Goal: Communication & Community: Answer question/provide support

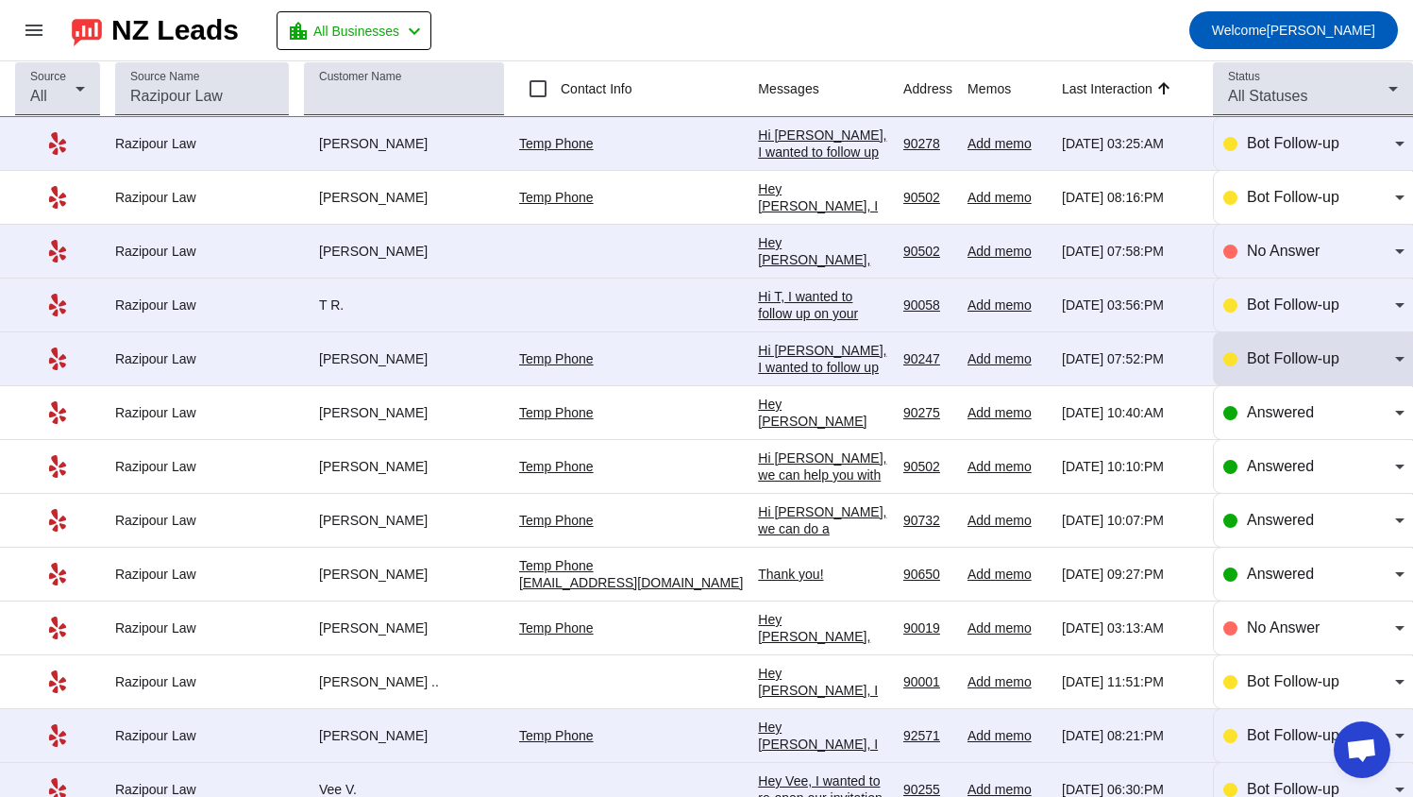
click at [1267, 372] on div "Bot Follow-up" at bounding box center [1313, 358] width 181 height 53
click at [1263, 375] on div "Bot Follow-up" at bounding box center [1313, 358] width 181 height 53
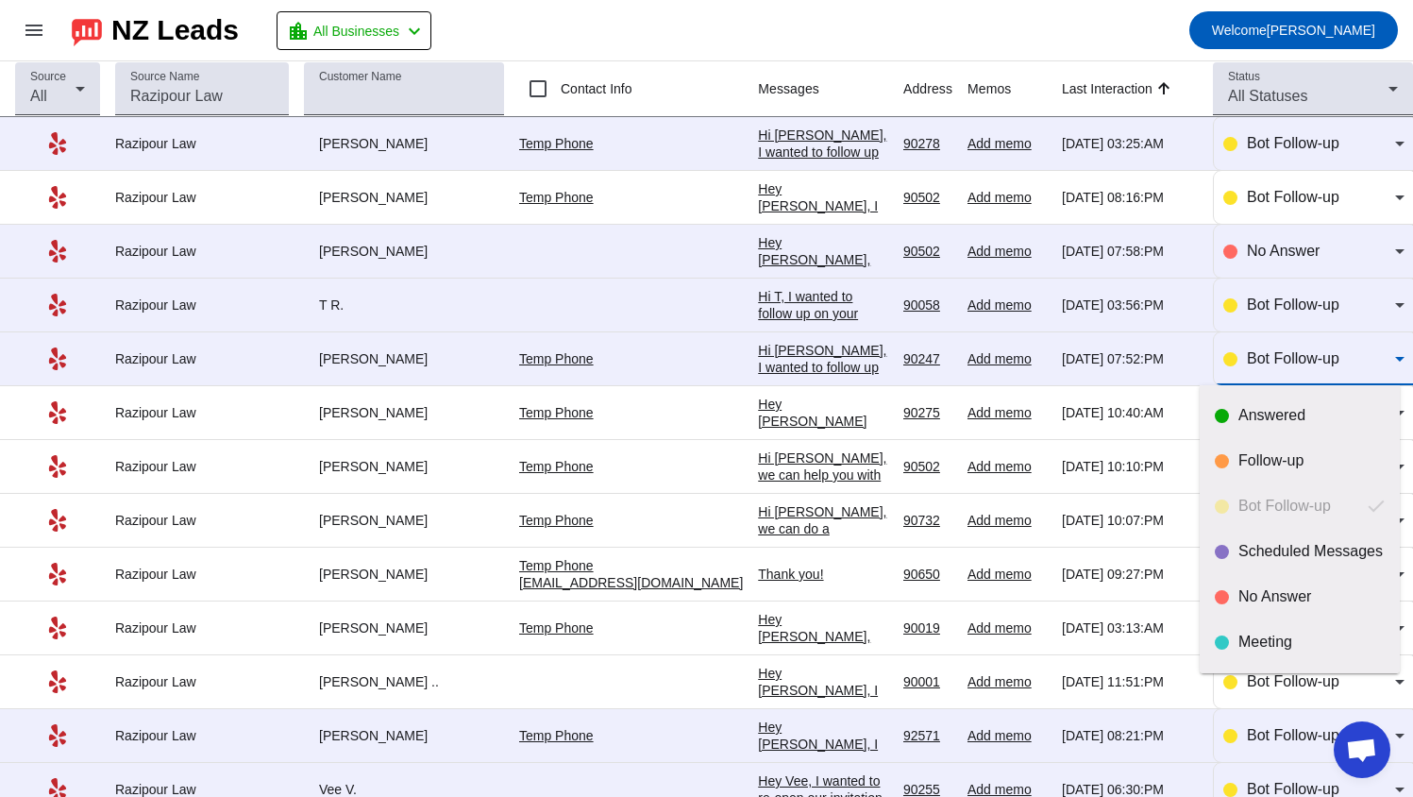
click at [876, 348] on div at bounding box center [706, 398] width 1413 height 797
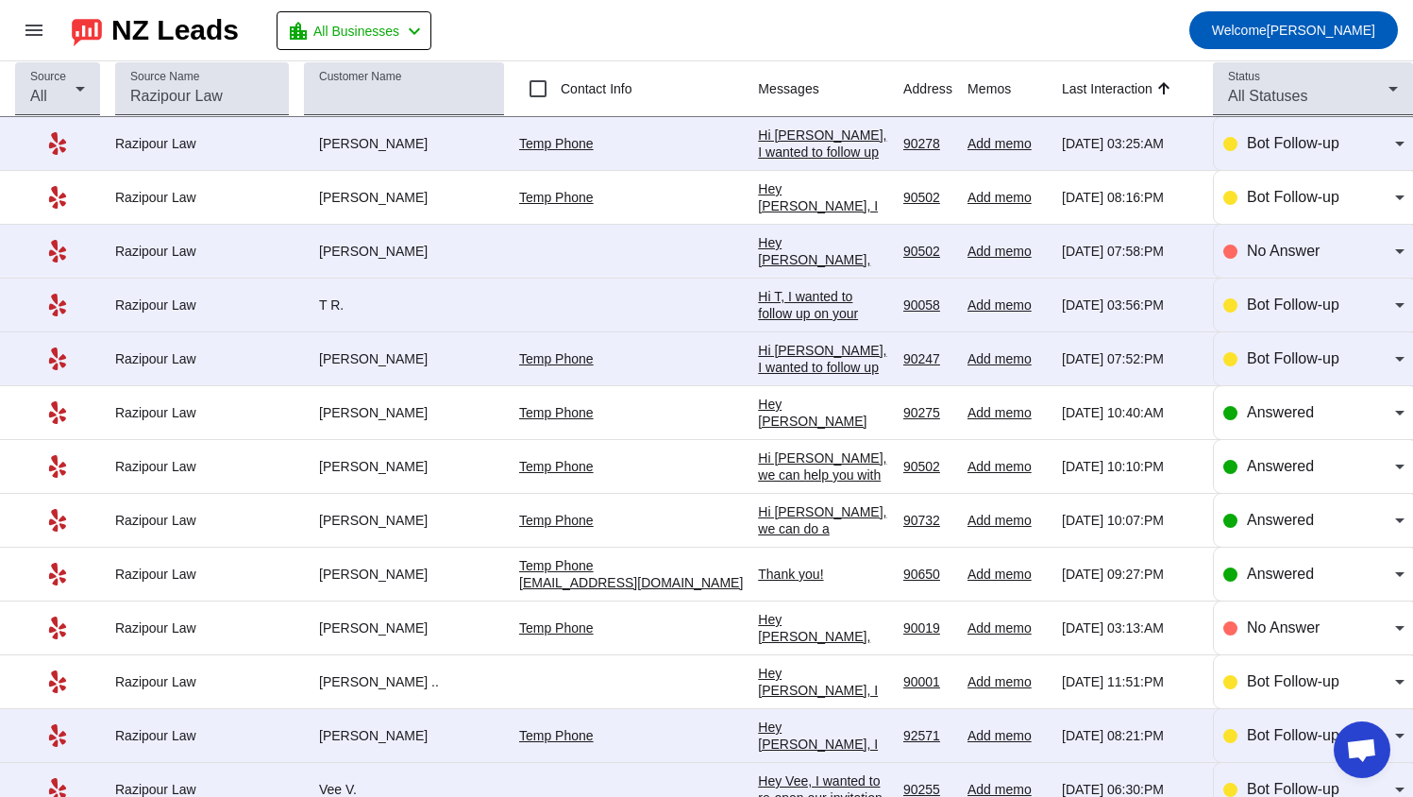
click at [870, 357] on div "Hi [PERSON_NAME], I wanted to follow up on your earlier message regarding your …" at bounding box center [823, 614] width 130 height 544
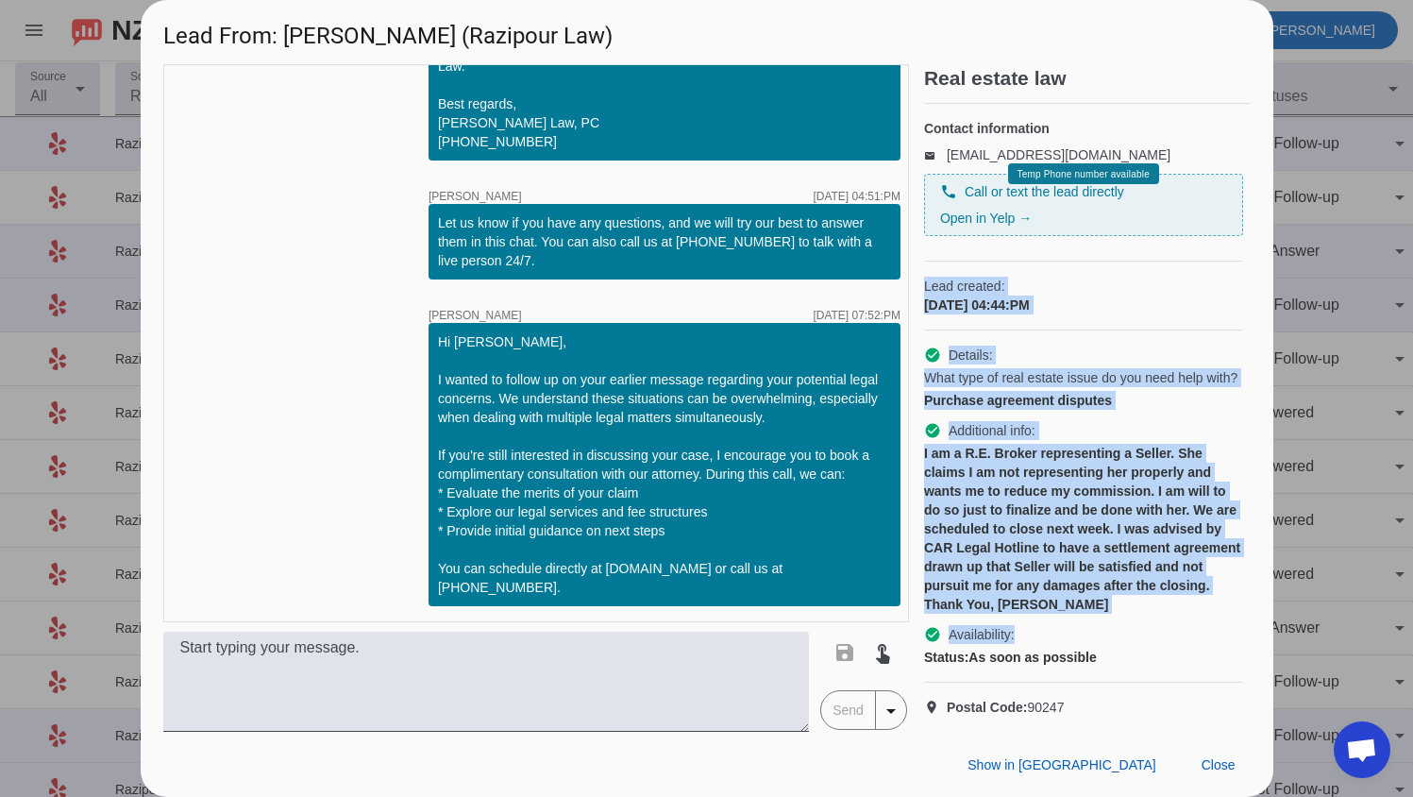
scroll to position [62, 0]
drag, startPoint x: 925, startPoint y: 313, endPoint x: 1135, endPoint y: 707, distance: 446.3
click at [1135, 707] on div "Contact information email [EMAIL_ADDRESS][DOMAIN_NAME] phone Call or text the l…" at bounding box center [1087, 418] width 327 height 628
copy div "Lead created: [DATE] 04:44:PM check_circle Details: What type of real estate is…"
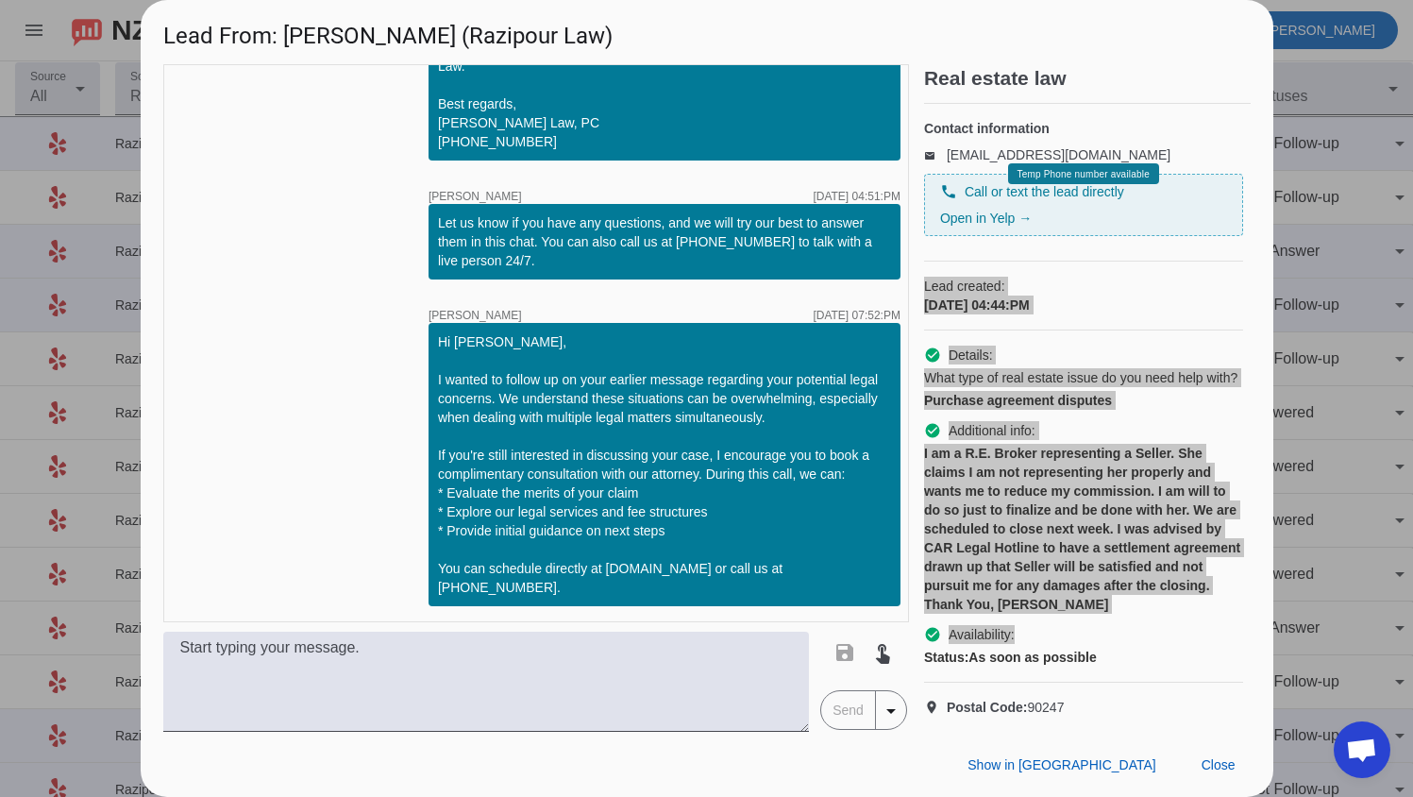
scroll to position [0, 0]
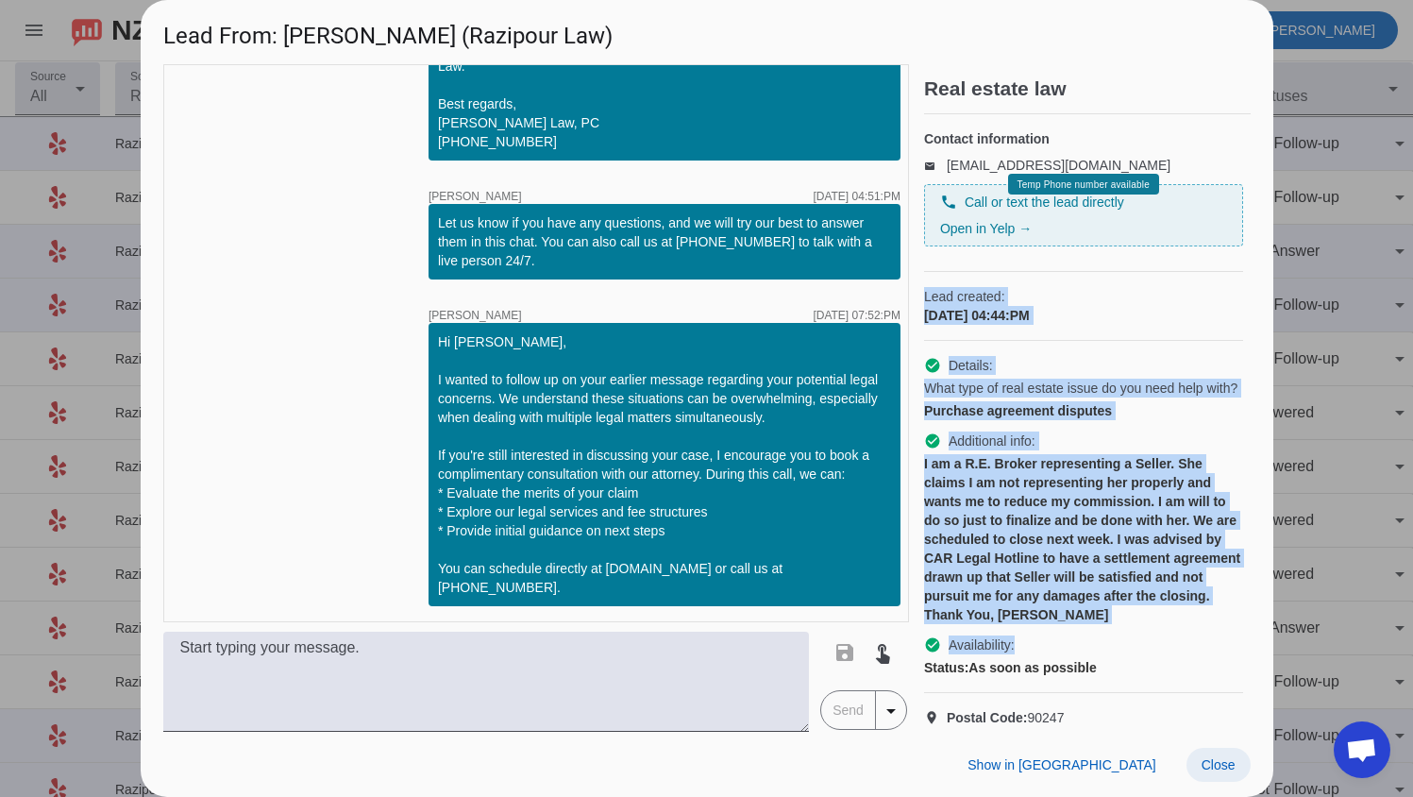
click at [1234, 765] on span "Close" at bounding box center [1218, 764] width 34 height 15
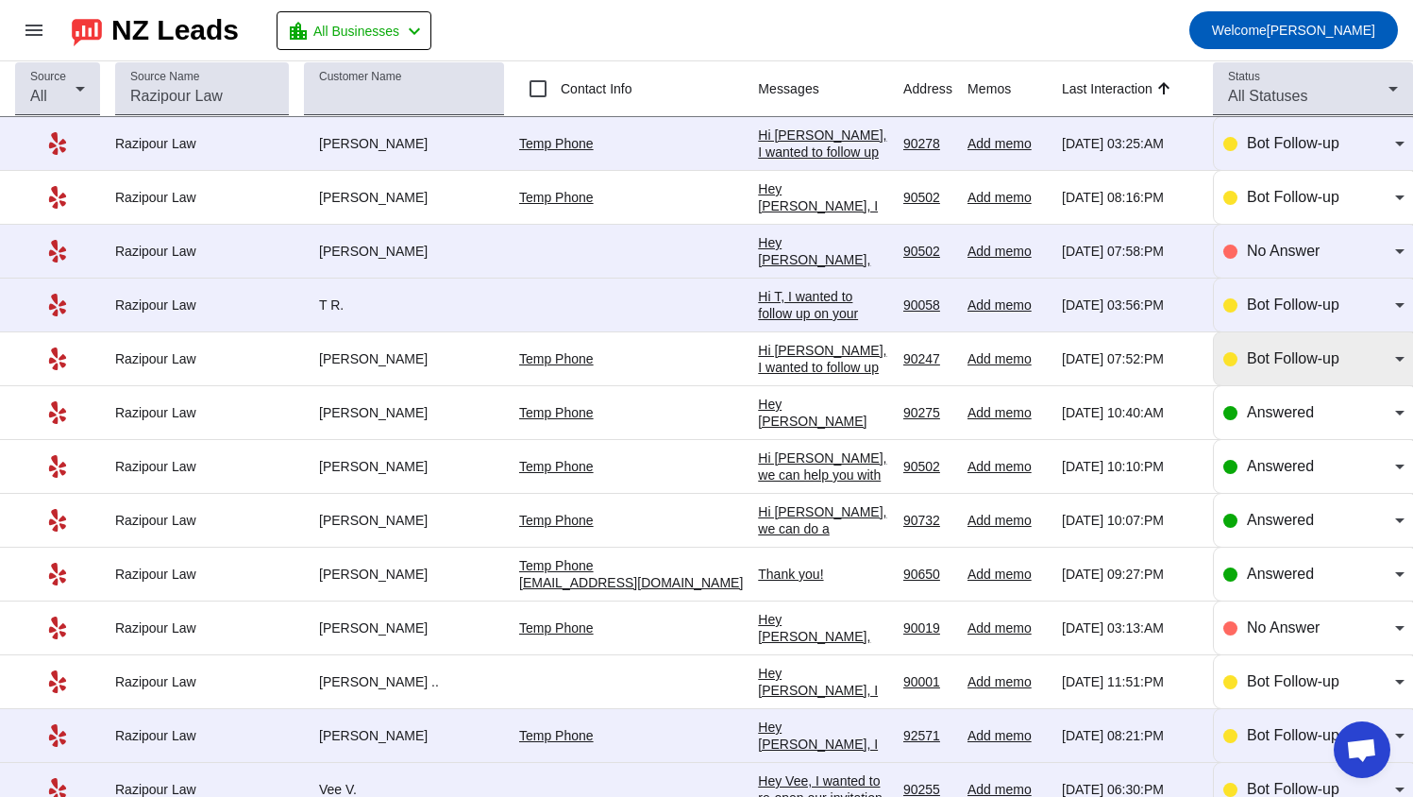
click at [1272, 359] on span "Bot Follow-up" at bounding box center [1293, 358] width 92 height 16
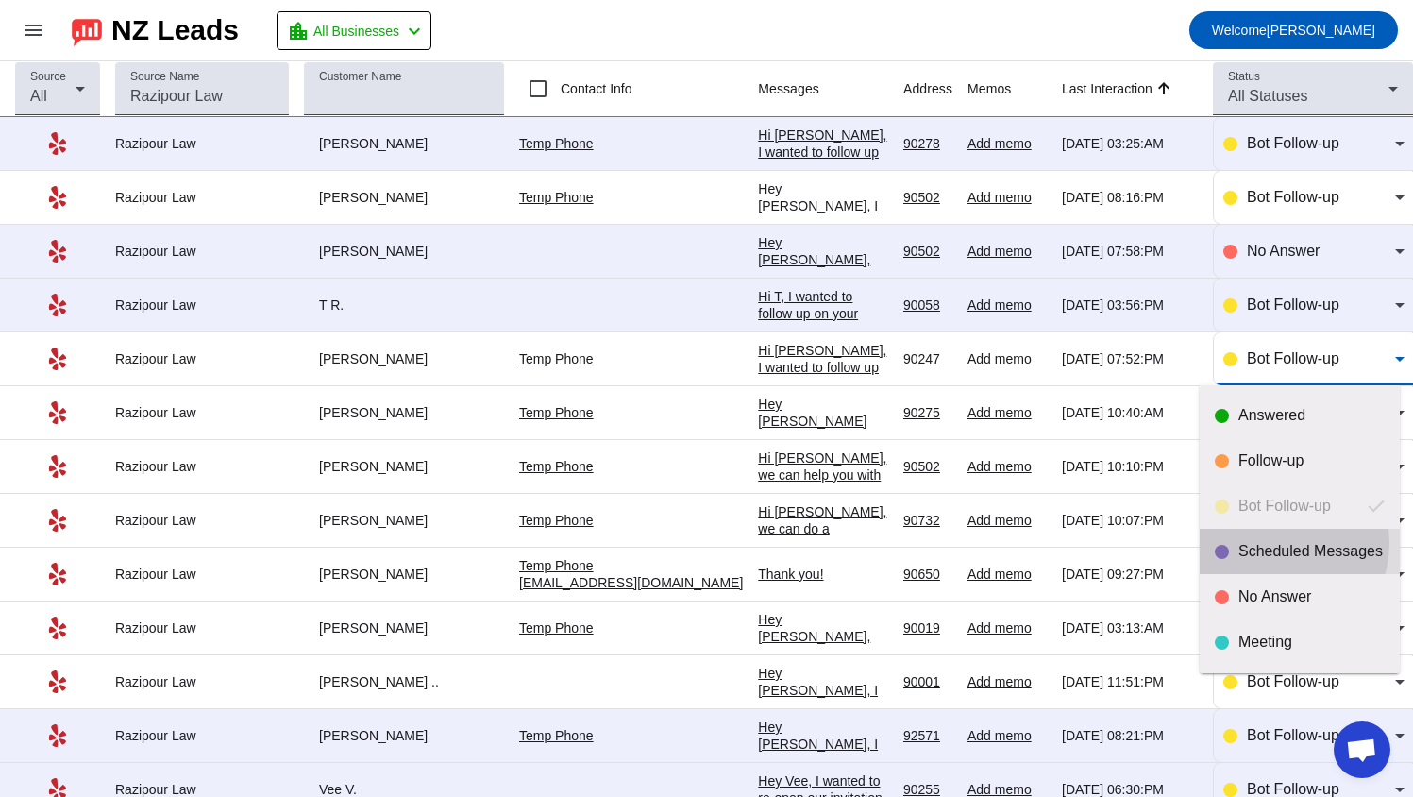
click at [1268, 543] on div "Scheduled Messages" at bounding box center [1311, 551] width 146 height 19
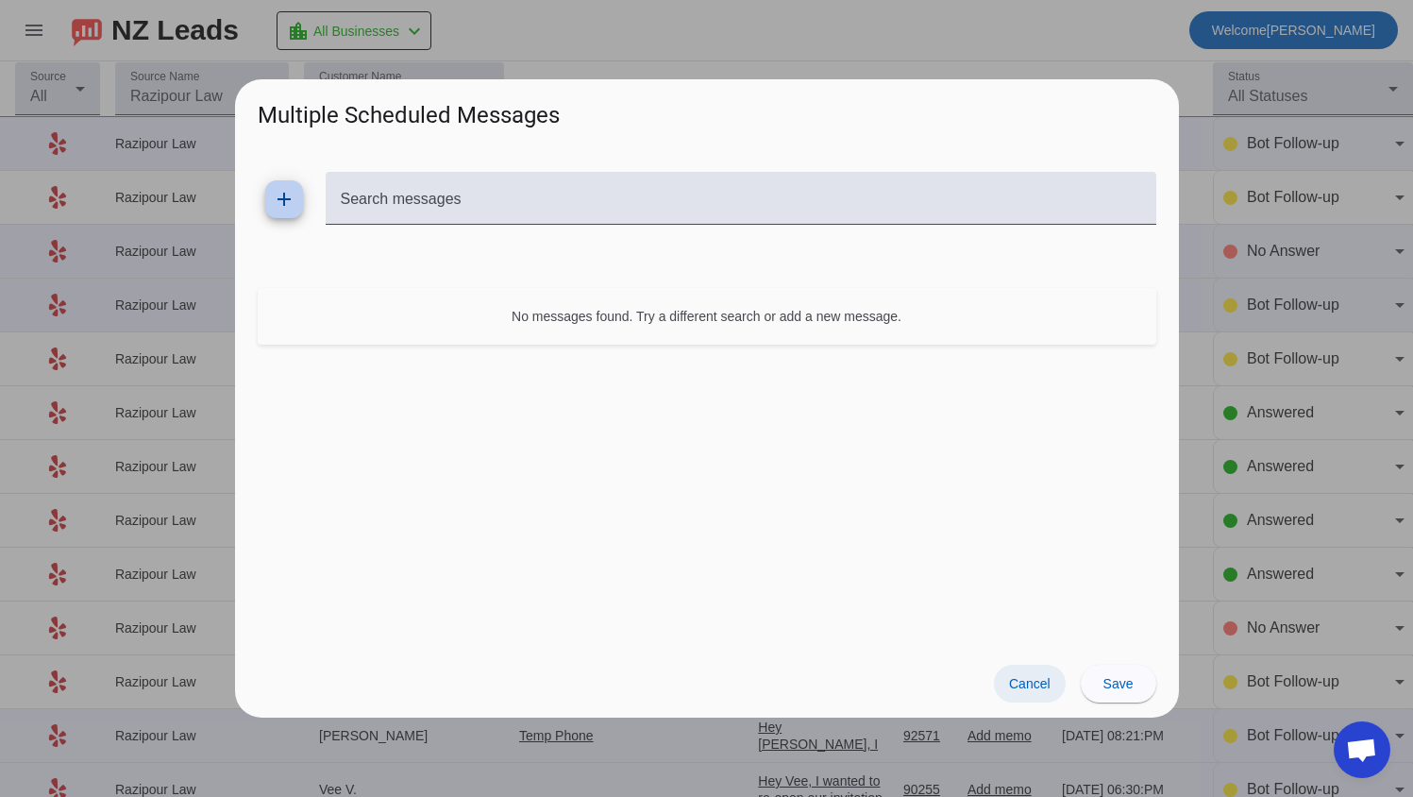
click at [1035, 680] on span "Cancel" at bounding box center [1030, 683] width 42 height 15
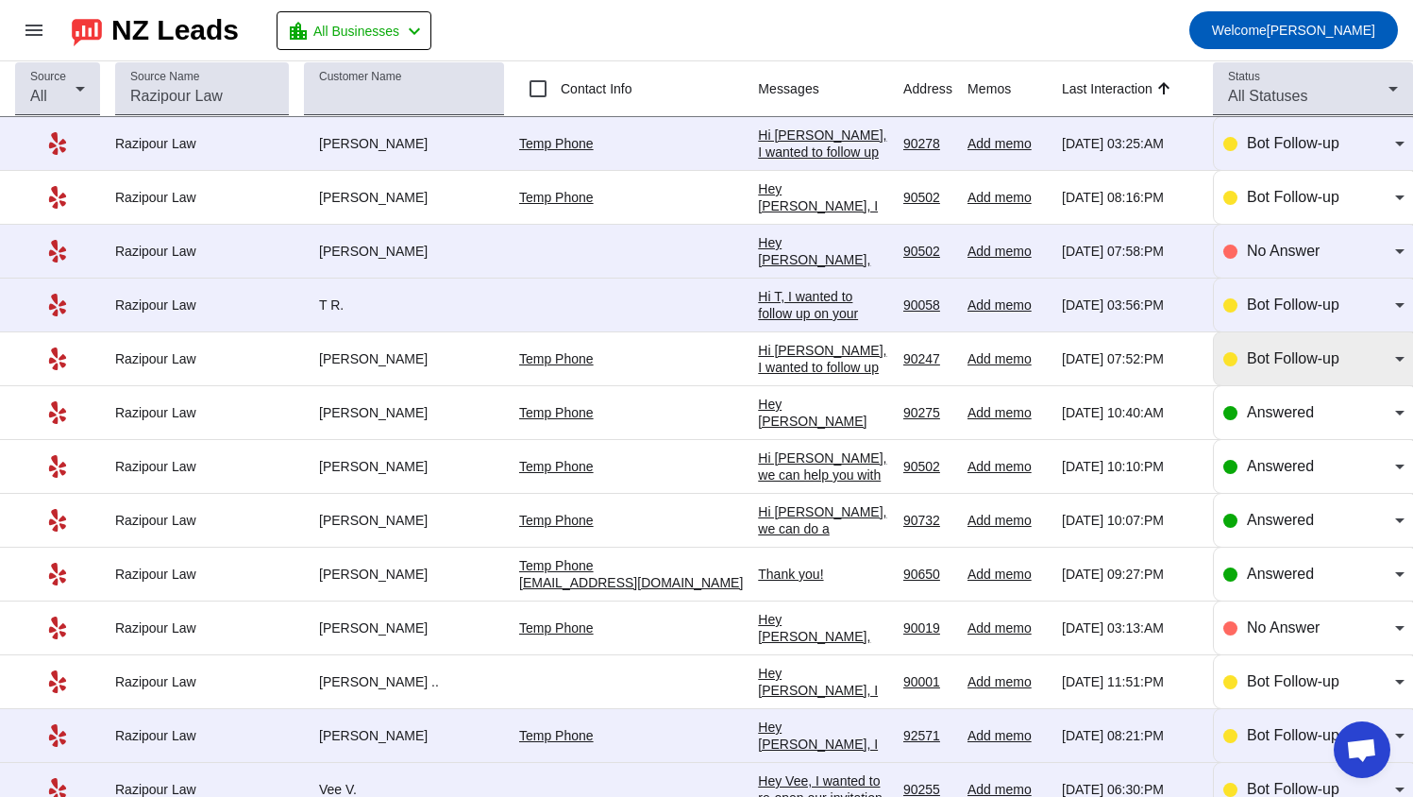
click at [1274, 366] on div "Bot Follow-up" at bounding box center [1321, 358] width 148 height 23
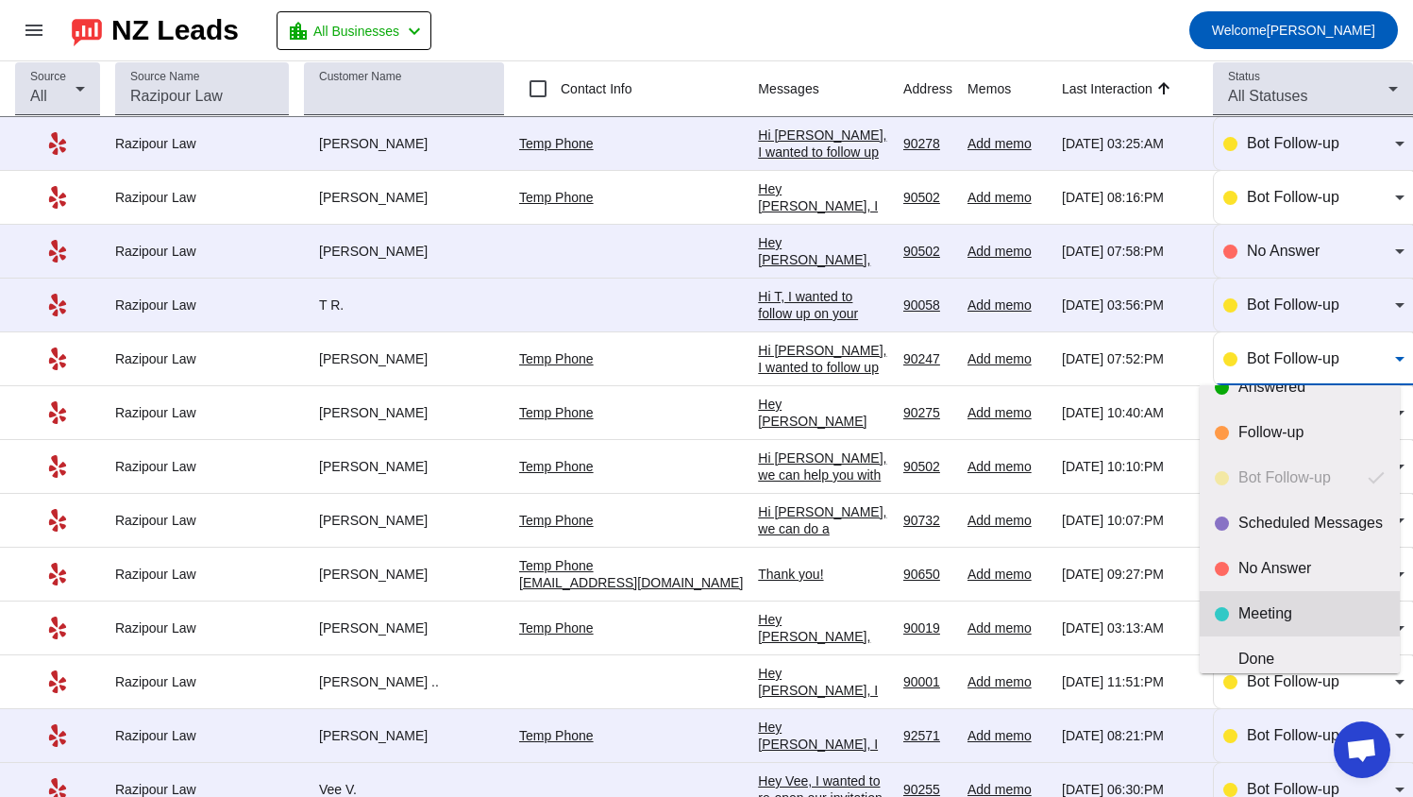
scroll to position [44, 0]
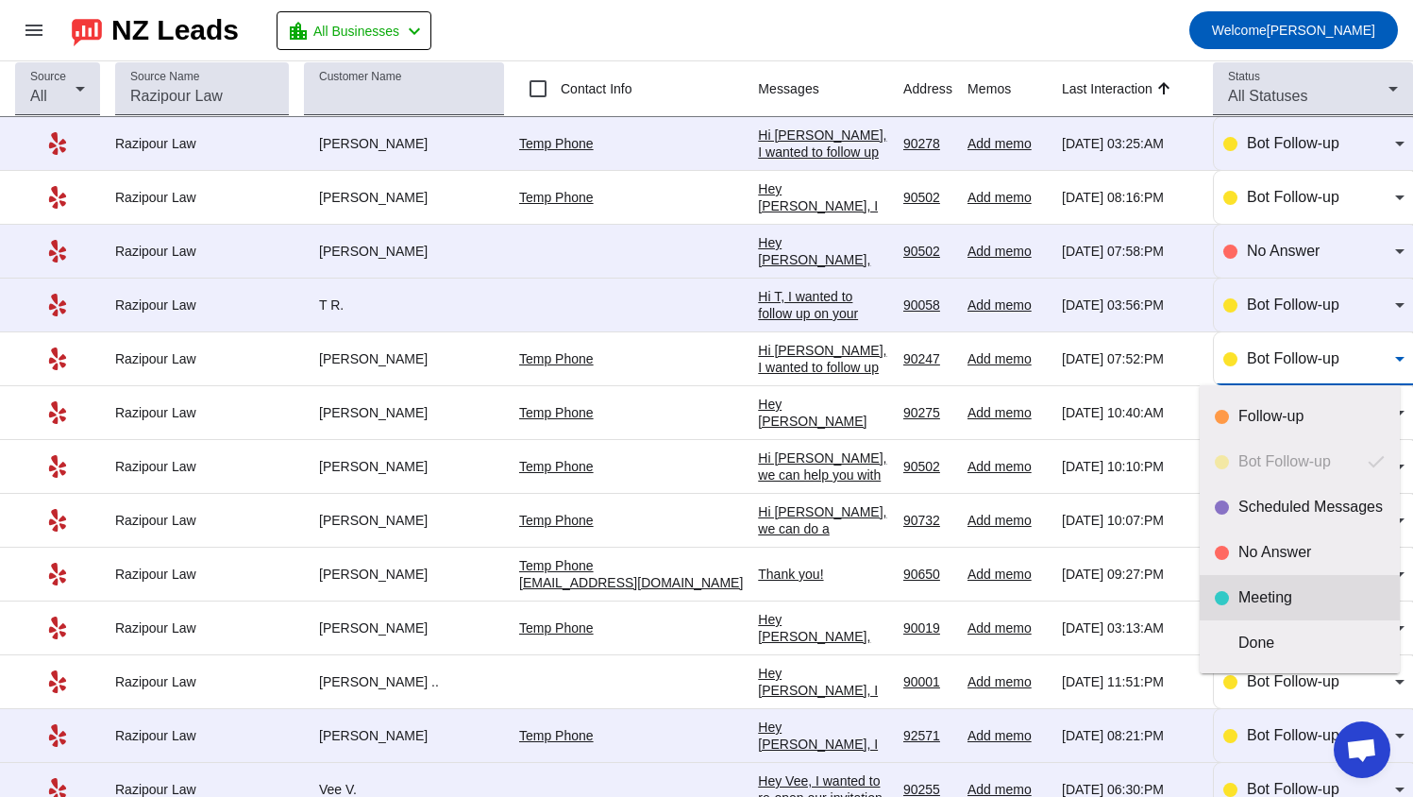
click at [1267, 590] on div "Meeting" at bounding box center [1311, 597] width 146 height 19
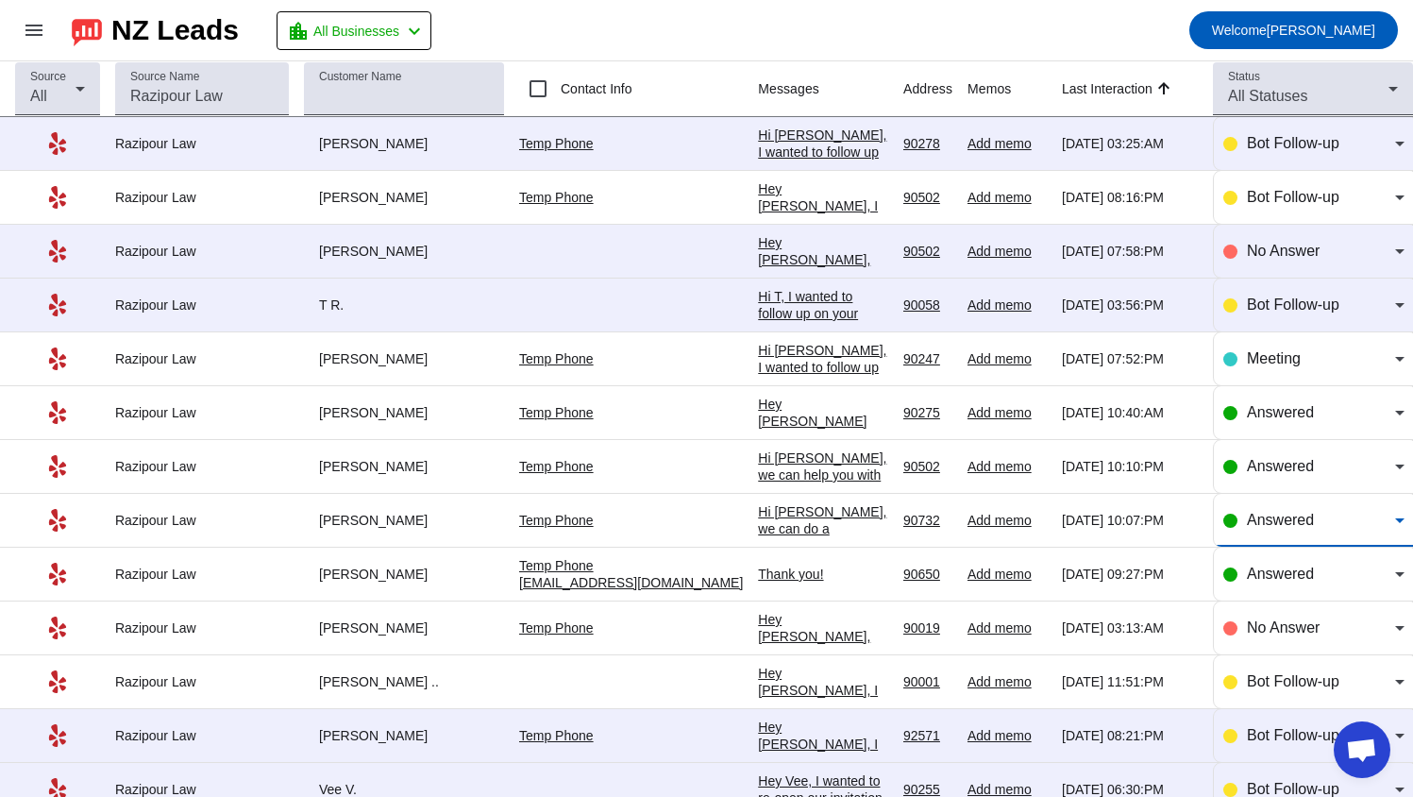
click at [1269, 528] on div "Answered" at bounding box center [1321, 520] width 148 height 23
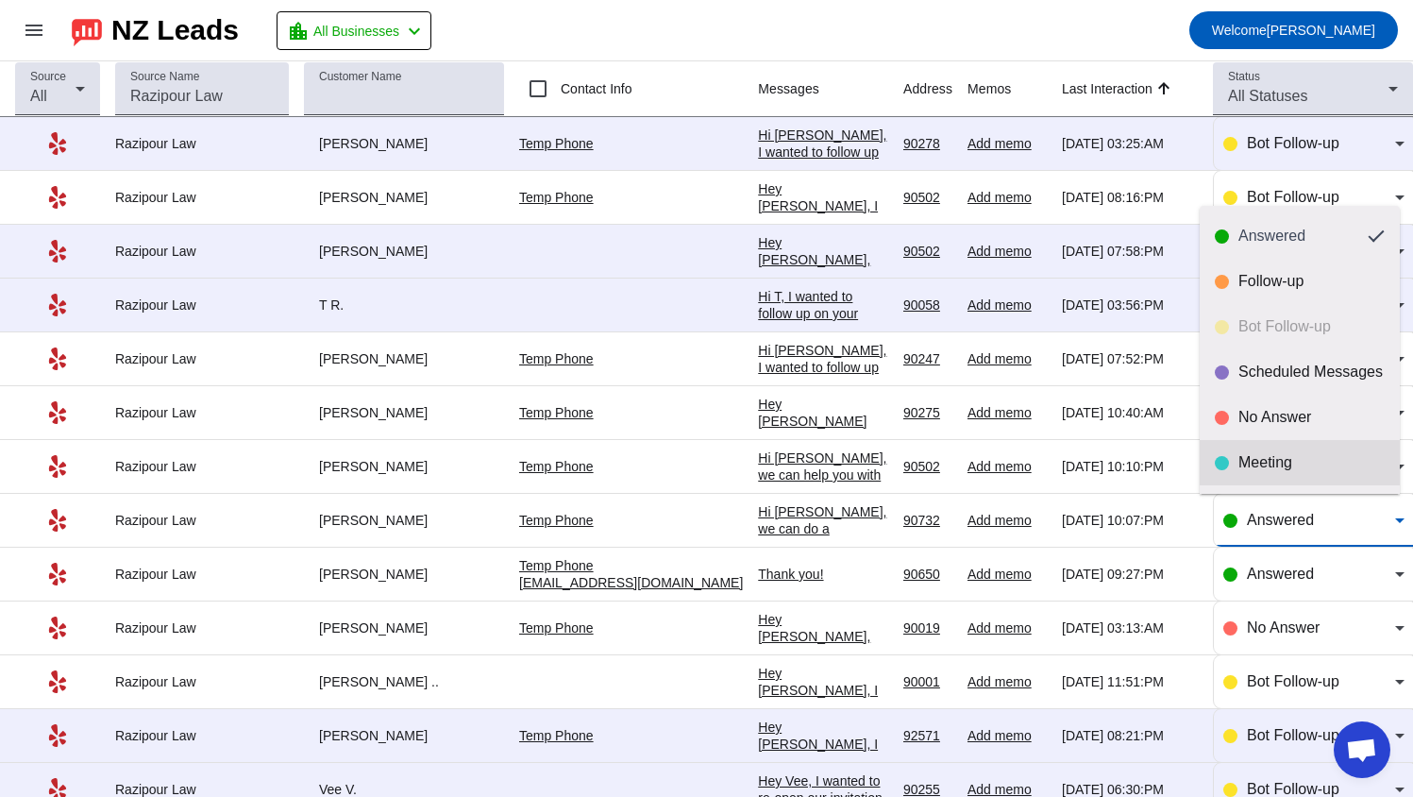
click at [1283, 462] on div "Meeting" at bounding box center [1311, 462] width 146 height 19
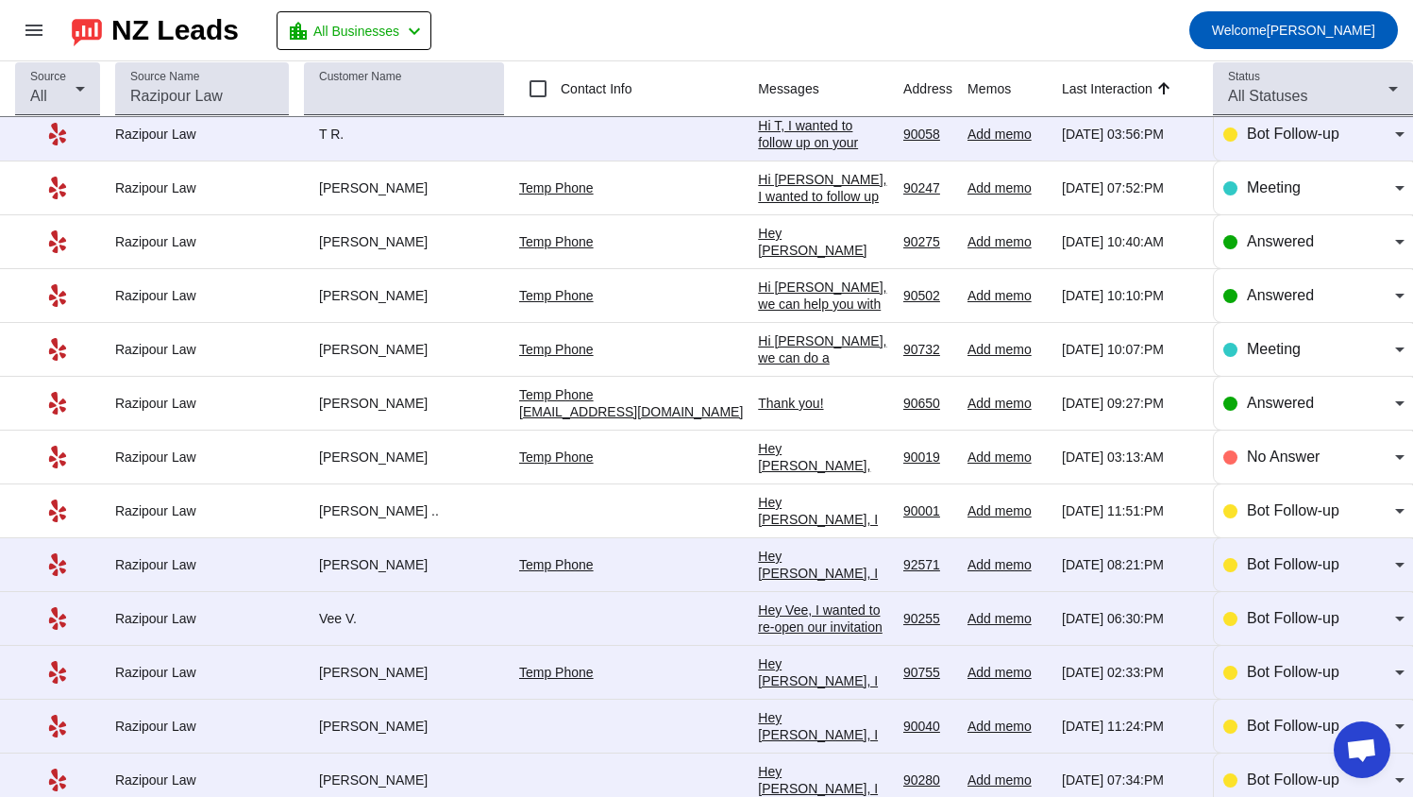
scroll to position [0, 0]
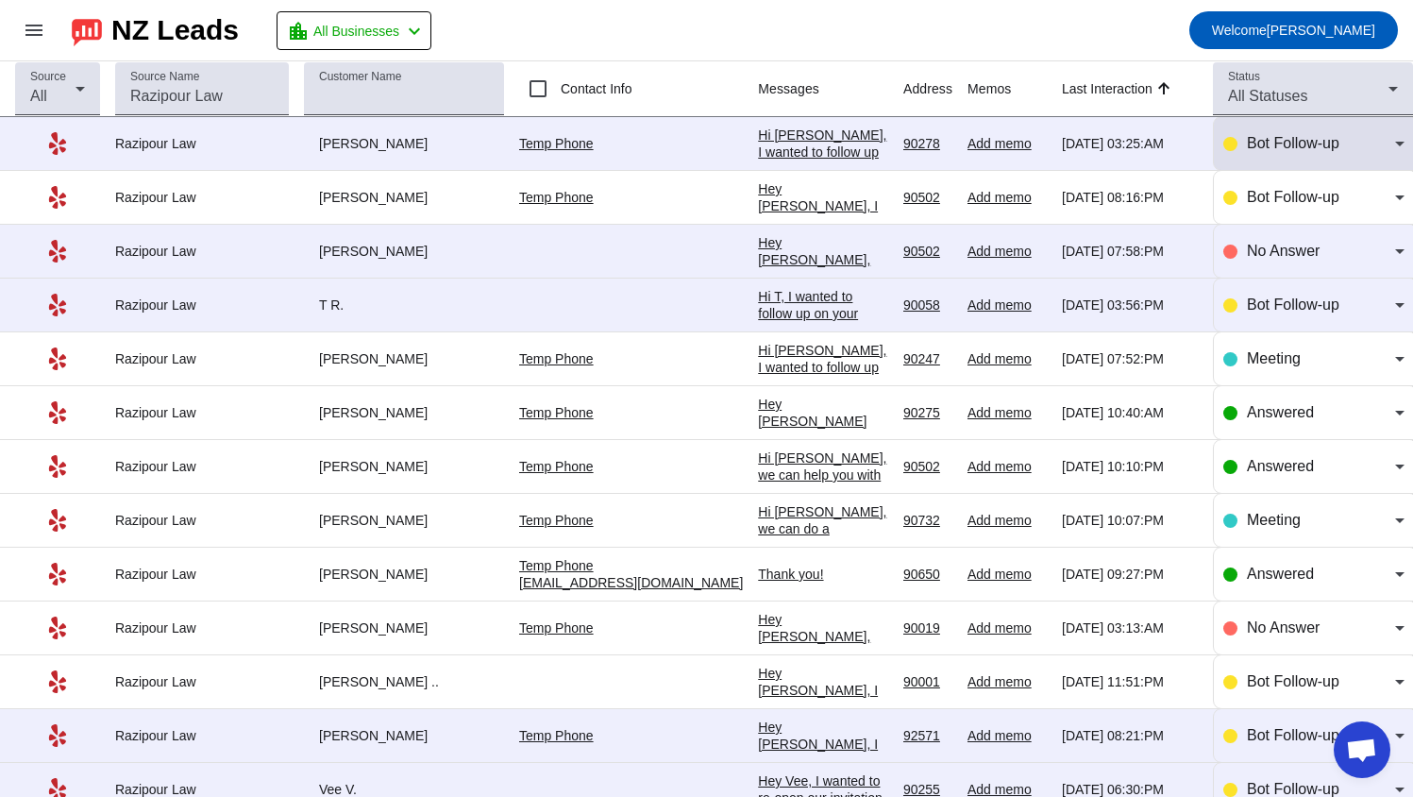
click at [1326, 134] on div "Bot Follow-up" at bounding box center [1321, 143] width 148 height 23
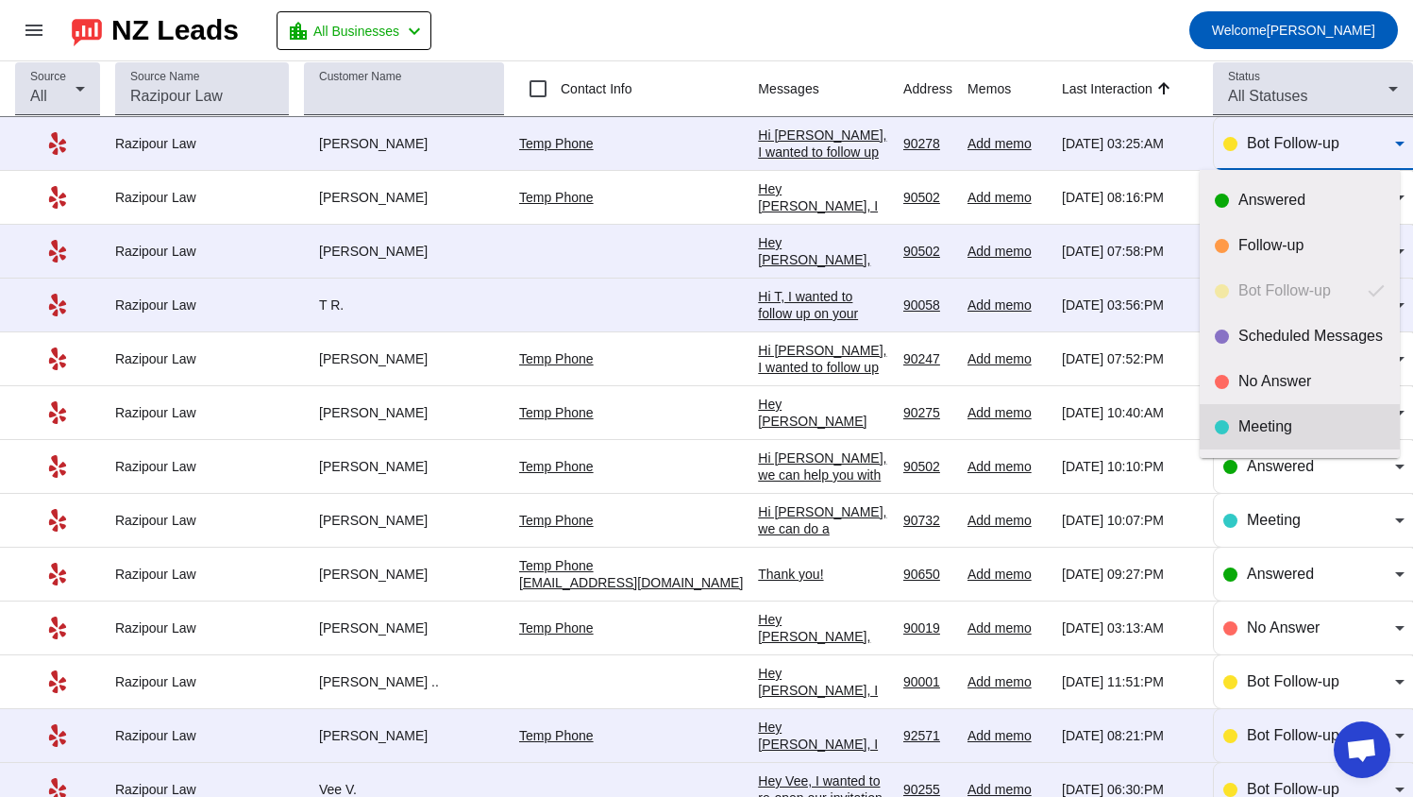
click at [1267, 433] on div "Meeting" at bounding box center [1311, 426] width 146 height 19
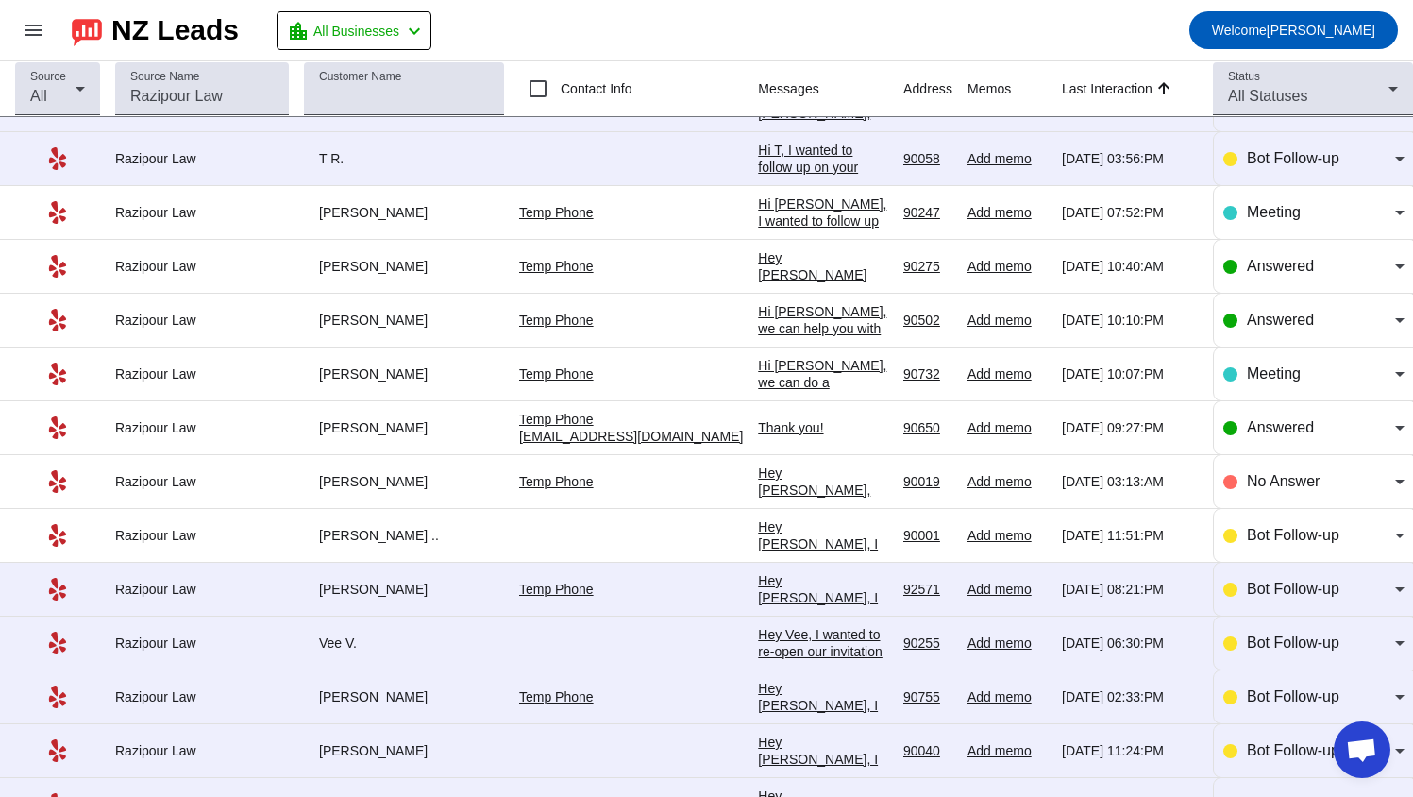
scroll to position [94, 0]
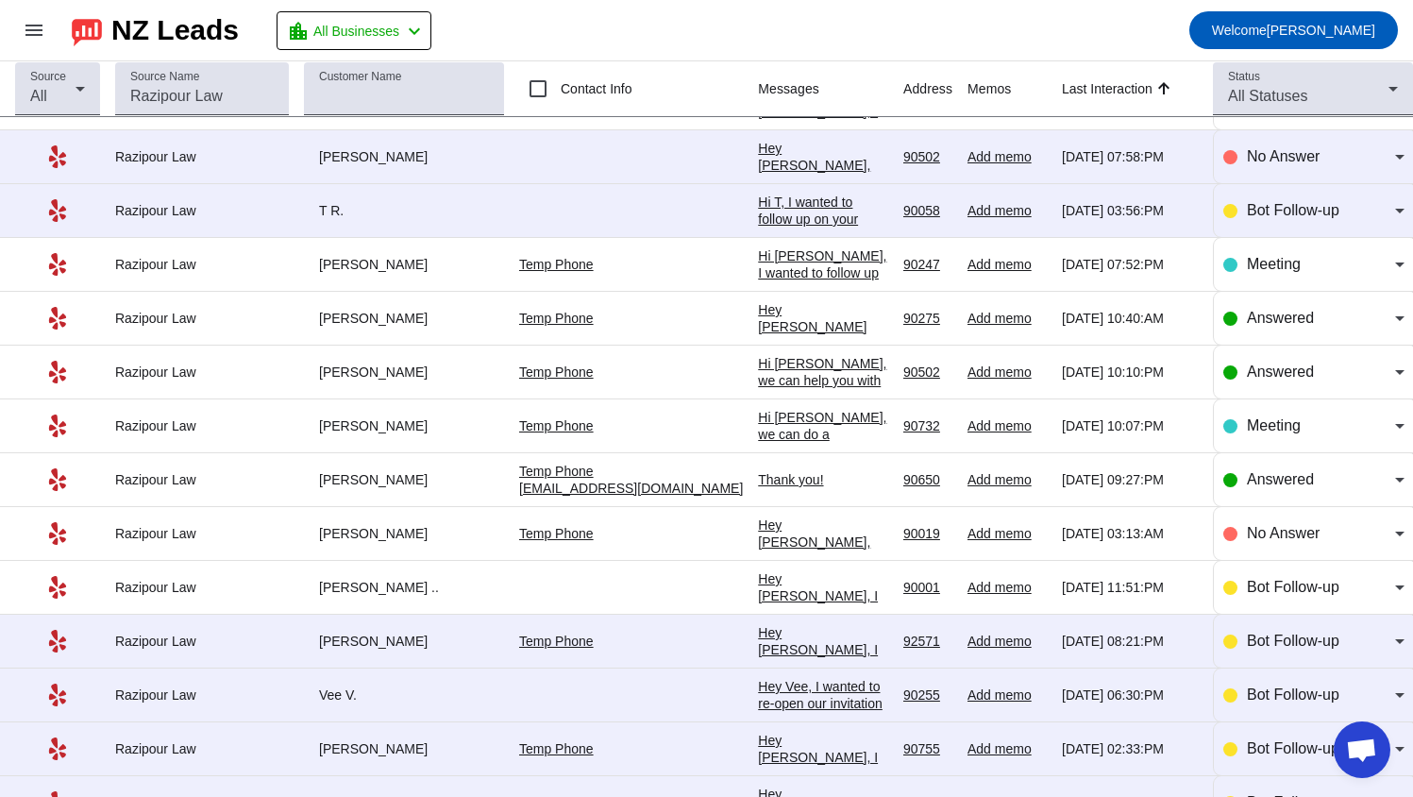
click at [835, 324] on div "Hey [PERSON_NAME] bot, What I'm looking for is an experienced real estate lawye…" at bounding box center [823, 403] width 130 height 204
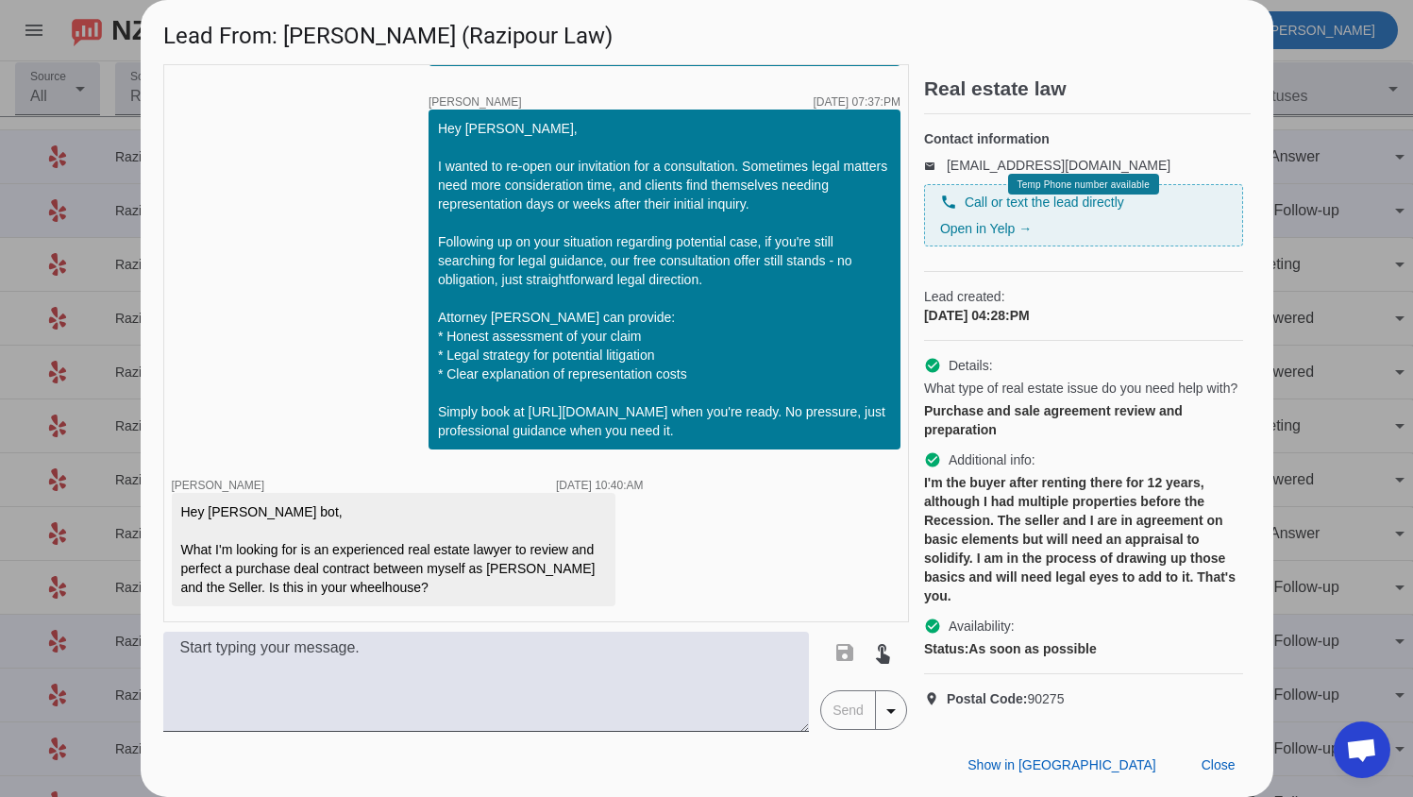
scroll to position [964, 0]
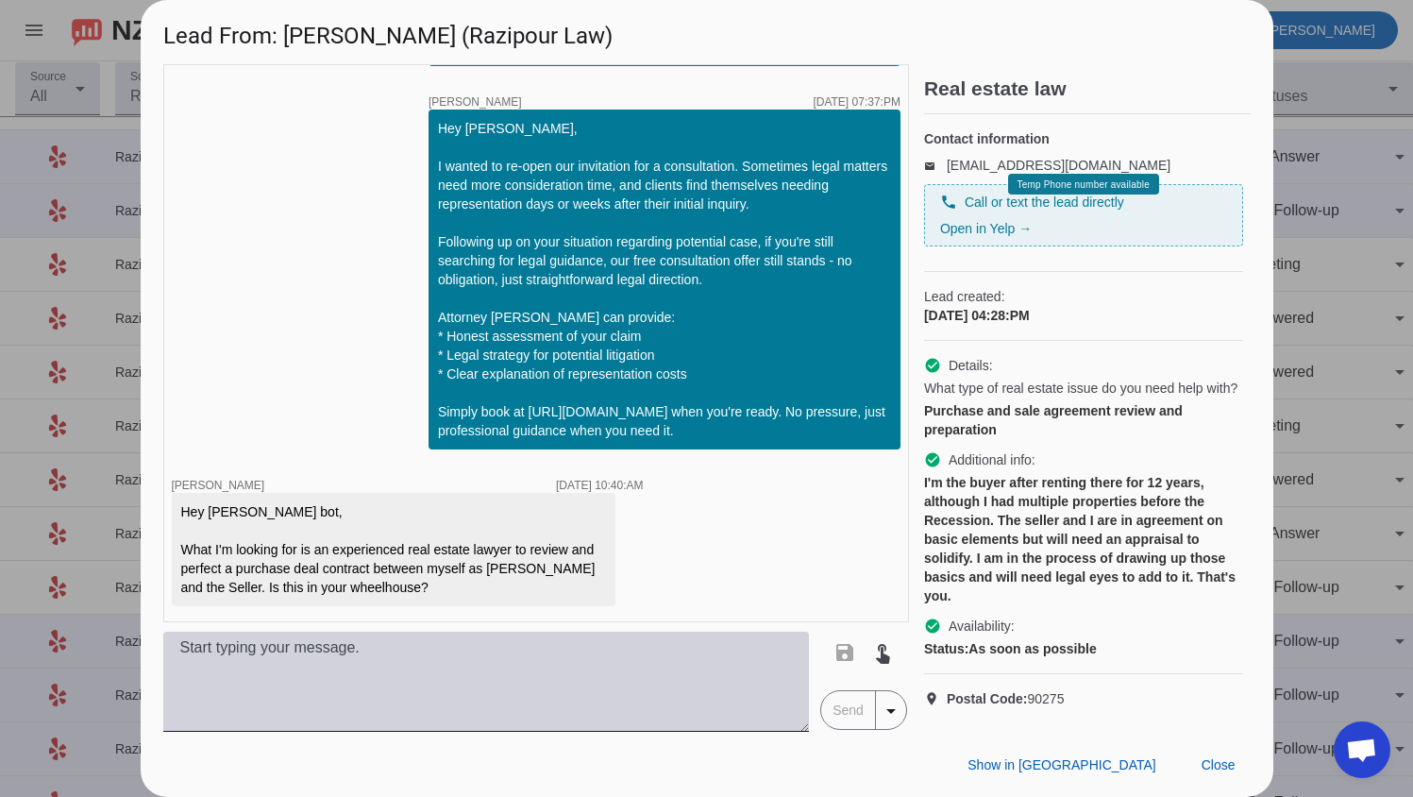
click at [630, 647] on textarea at bounding box center [486, 681] width 646 height 100
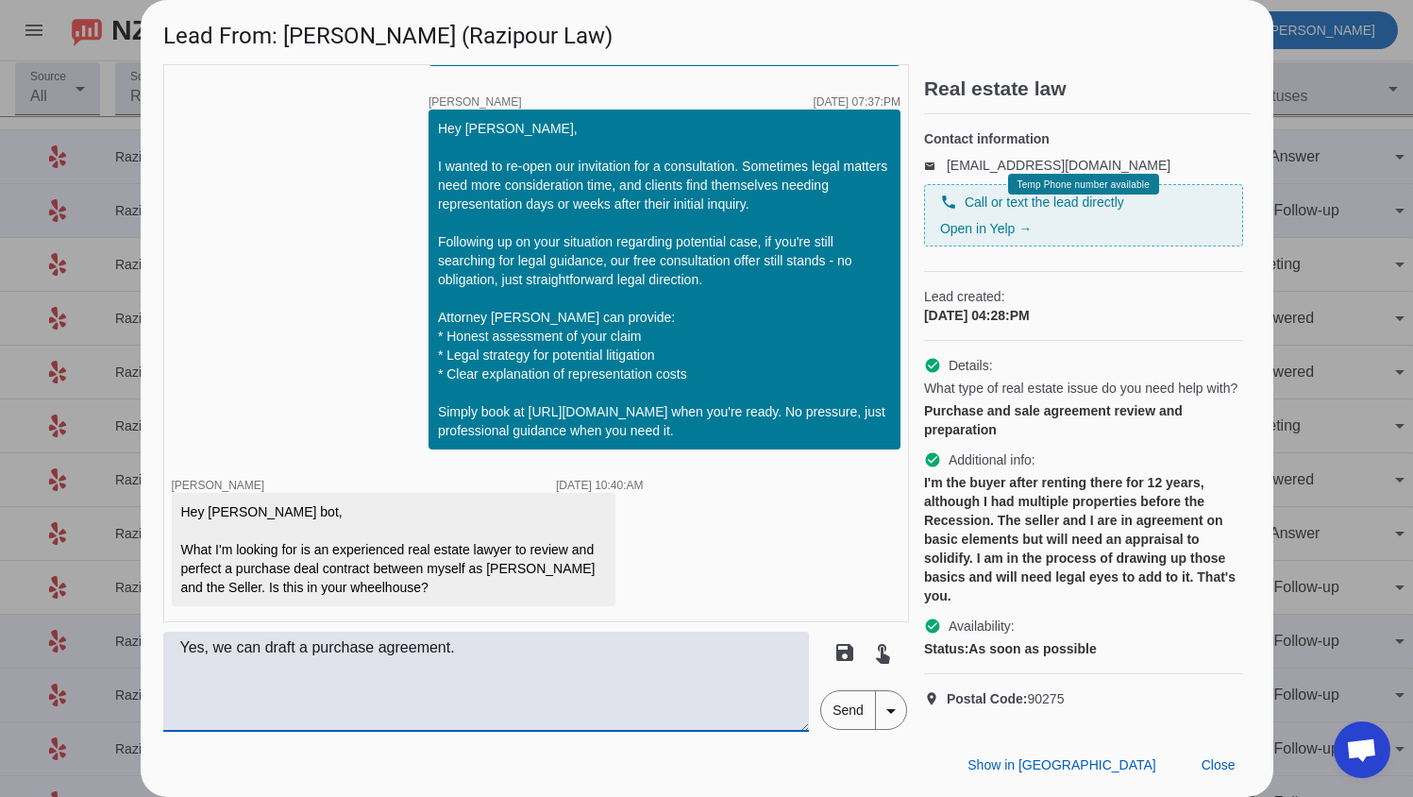
click at [485, 668] on textarea "Yes, we can draft a purchase agreement." at bounding box center [486, 681] width 646 height 100
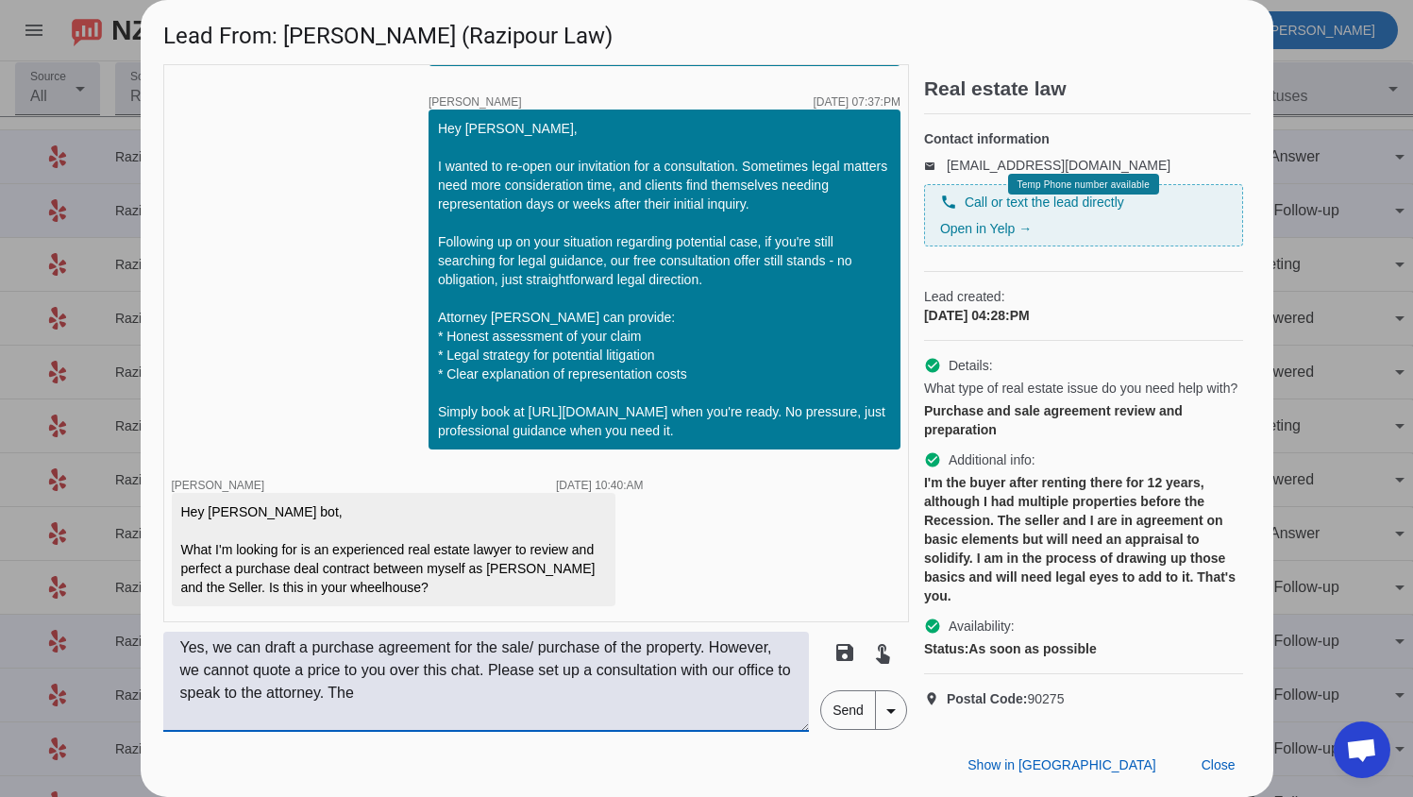
click at [550, 671] on textarea "Yes, we can draft a purchase agreement for the sale/ purchase of the property. …" at bounding box center [486, 681] width 646 height 100
paste textarea "chedule a consultation with our office to speak with"
click at [731, 669] on textarea "Yes, we can draft a purchase agreement for the sale/ purchase of the property. …" at bounding box center [486, 681] width 646 height 100
drag, startPoint x: 739, startPoint y: 674, endPoint x: 280, endPoint y: 694, distance: 459.1
click at [280, 694] on textarea "Yes, we can draft a purchase agreement for the sale/ purchase of the property. …" at bounding box center [486, 681] width 646 height 100
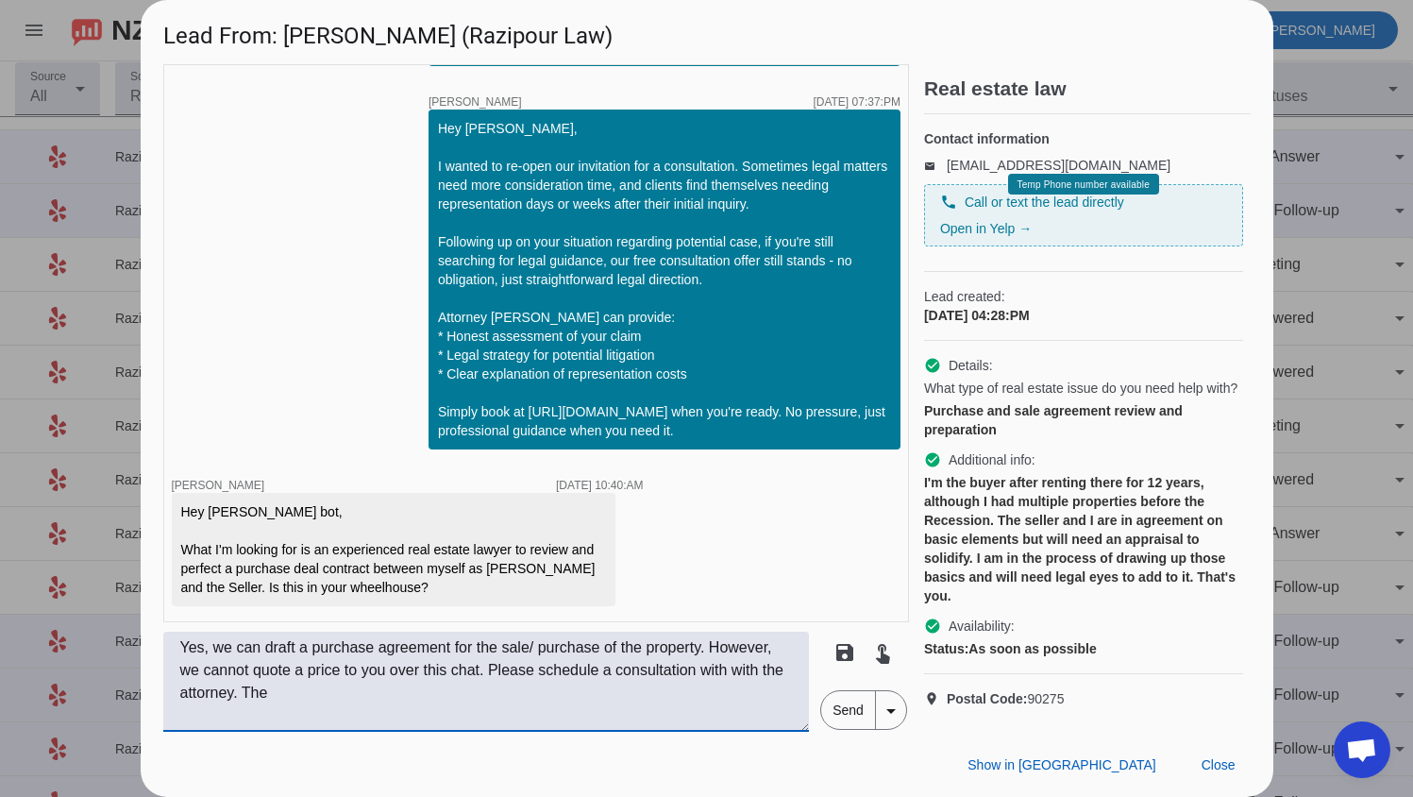
click at [235, 697] on textarea "Yes, we can draft a purchase agreement for the sale/ purchase of the property. …" at bounding box center [486, 681] width 646 height 100
click at [363, 695] on textarea "Yes, we can draft a purchase agreement for the sale/ purchase of the property. …" at bounding box center [486, 681] width 646 height 100
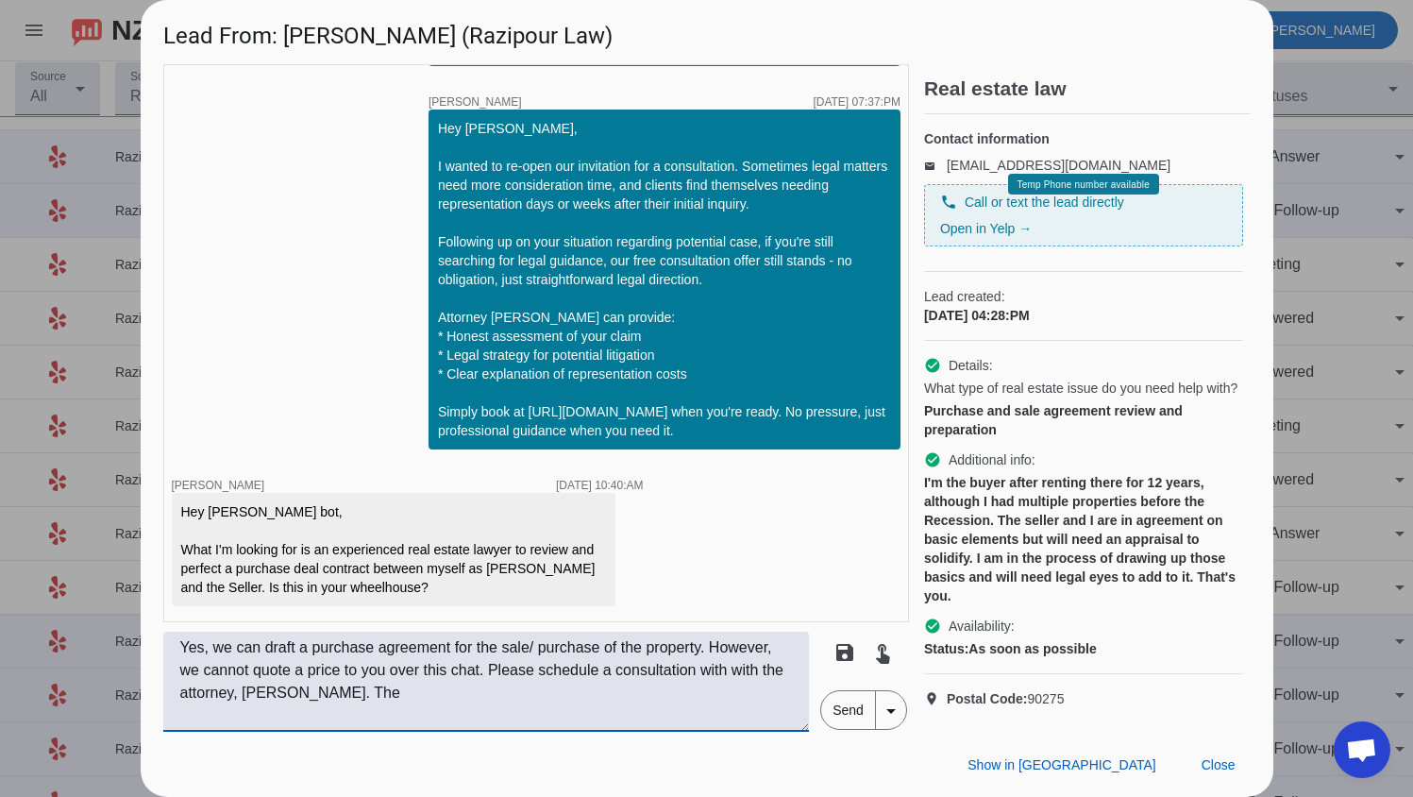
click at [363, 695] on textarea "Yes, we can draft a purchase agreement for the sale/ purchase of the property. …" at bounding box center [486, 681] width 646 height 100
click at [390, 695] on textarea "Yes, we can draft a purchase agreement for the sale/ purchase of the property. …" at bounding box center [486, 681] width 646 height 100
click at [367, 696] on textarea "Yes, we can draft a purchase agreement for the sale/ purchase of the property. …" at bounding box center [486, 681] width 646 height 100
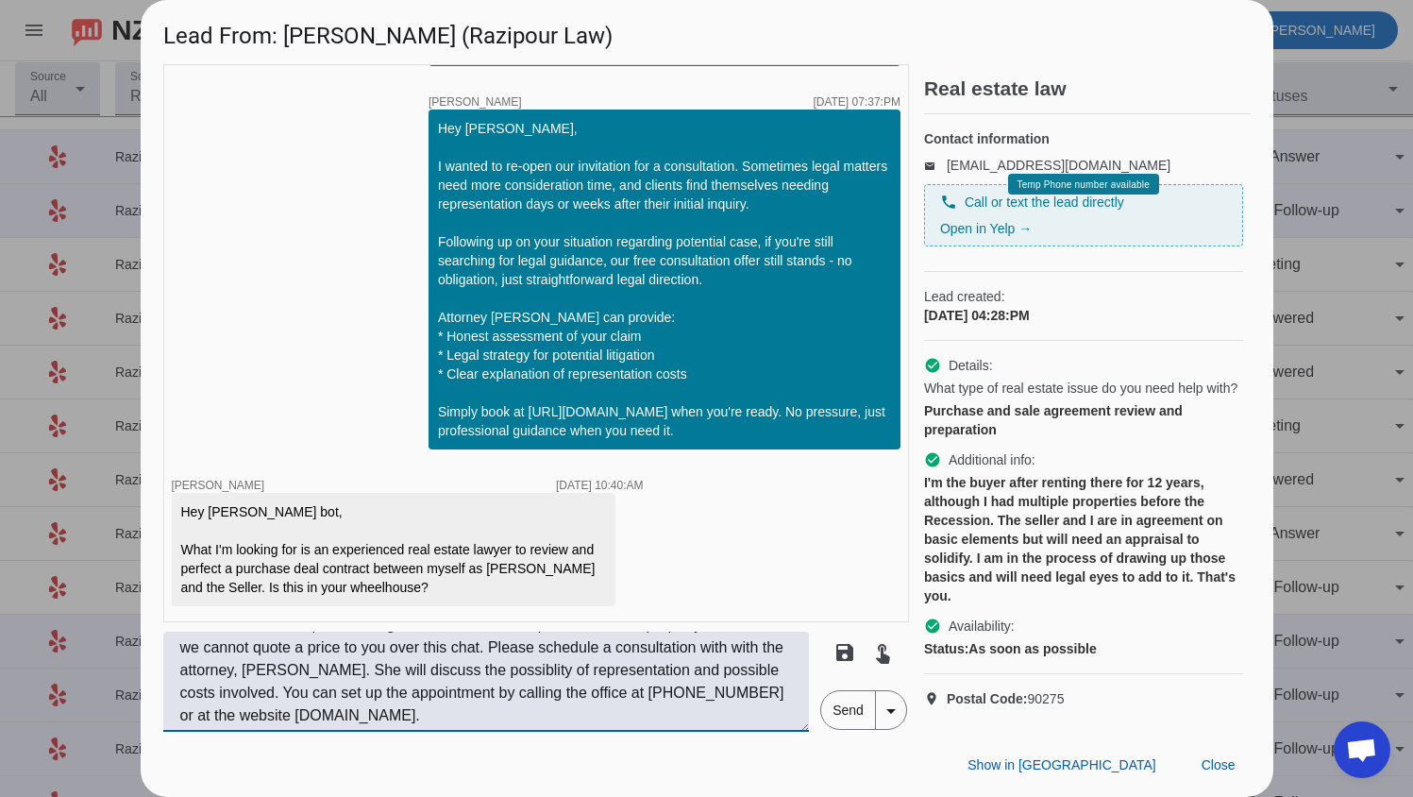
scroll to position [23, 0]
type textarea "Yes, we can draft a purchase agreement for the sale/ purchase of the property. …"
click at [856, 716] on span "Send" at bounding box center [848, 710] width 54 height 38
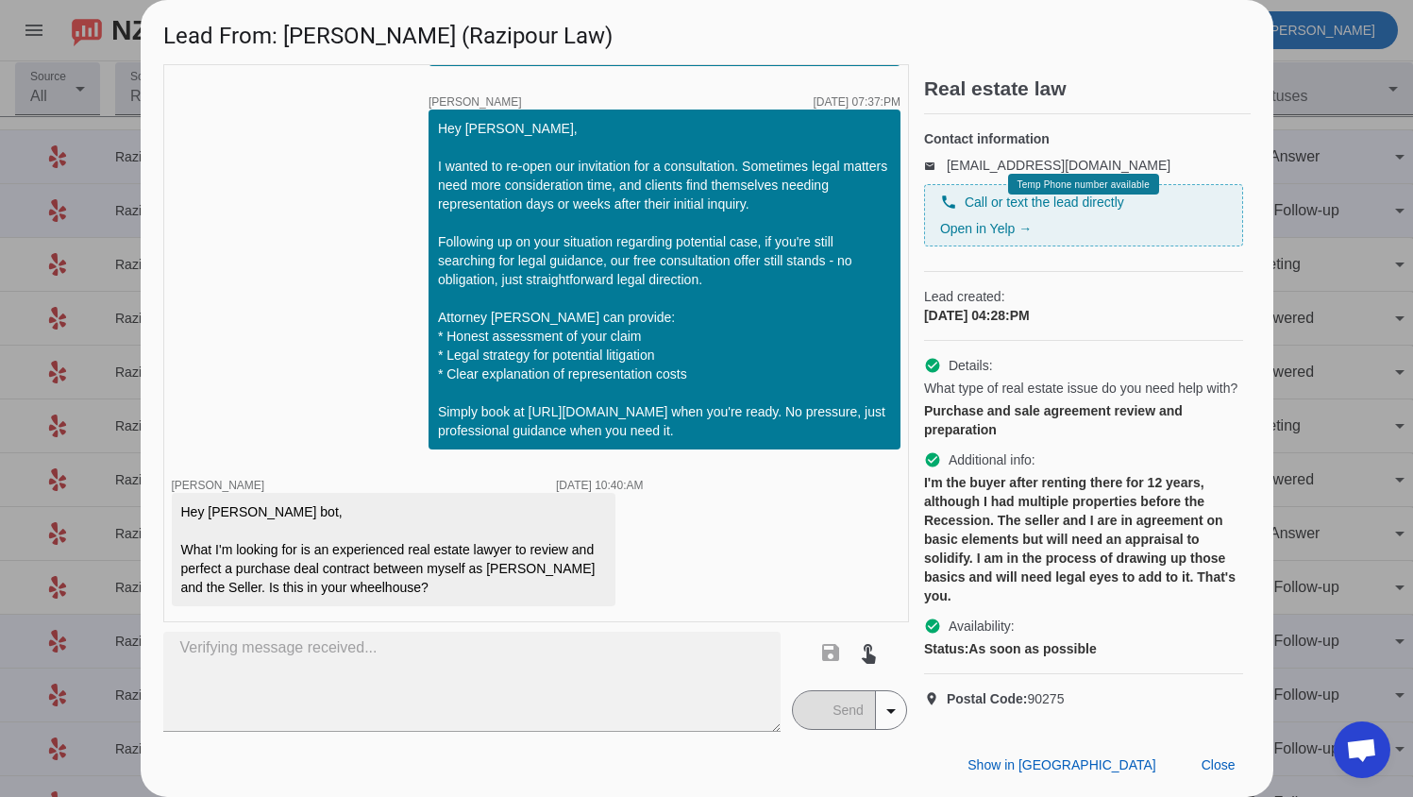
scroll to position [0, 0]
